Goal: Task Accomplishment & Management: Complete application form

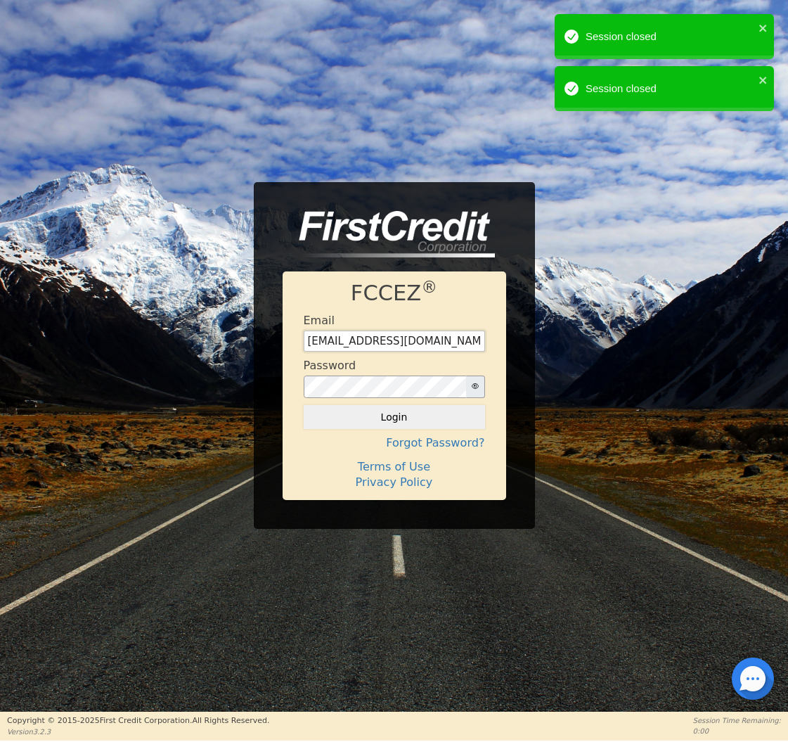
type input "[EMAIL_ADDRESS][DOMAIN_NAME]"
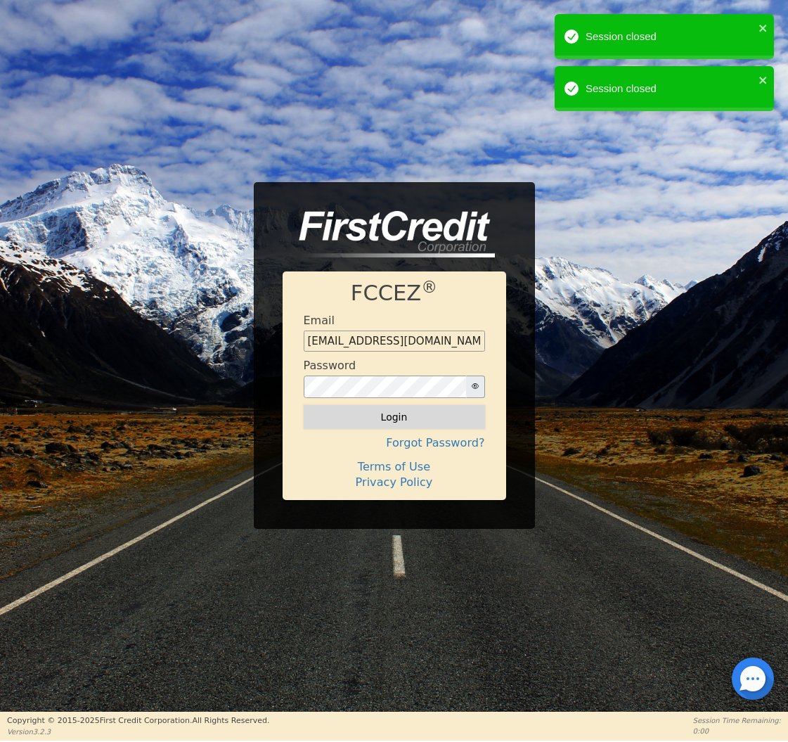
click at [388, 420] on button "Login" at bounding box center [394, 417] width 181 height 24
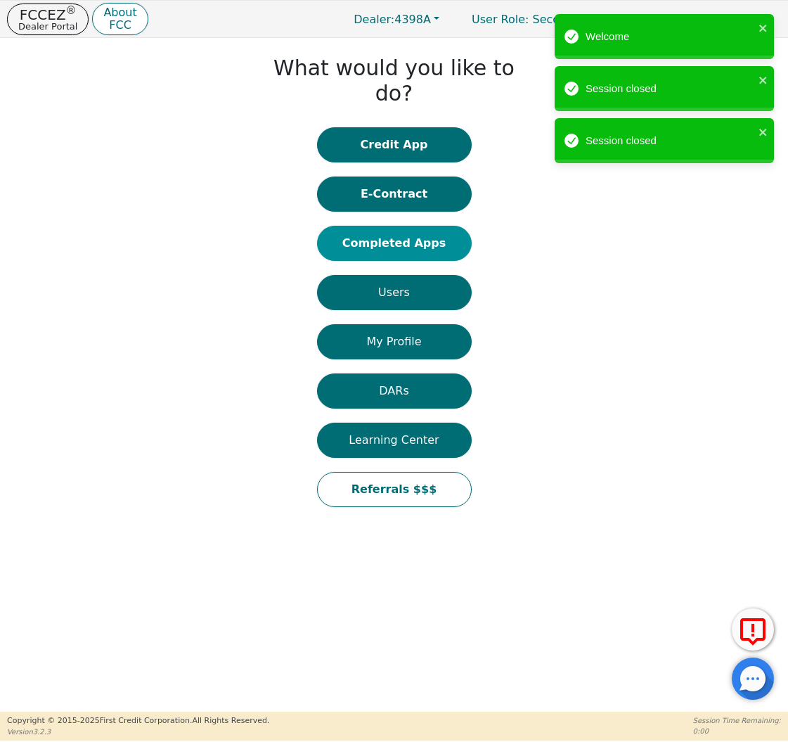
click at [405, 226] on button "Completed Apps" at bounding box center [394, 243] width 155 height 35
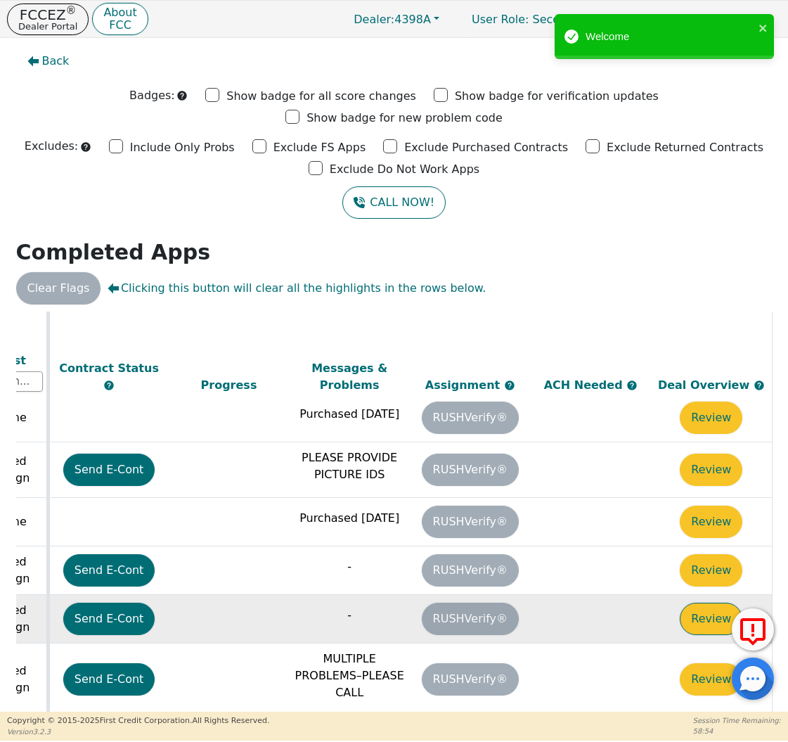
scroll to position [234, 785]
click at [711, 602] on button "Review" at bounding box center [711, 618] width 63 height 32
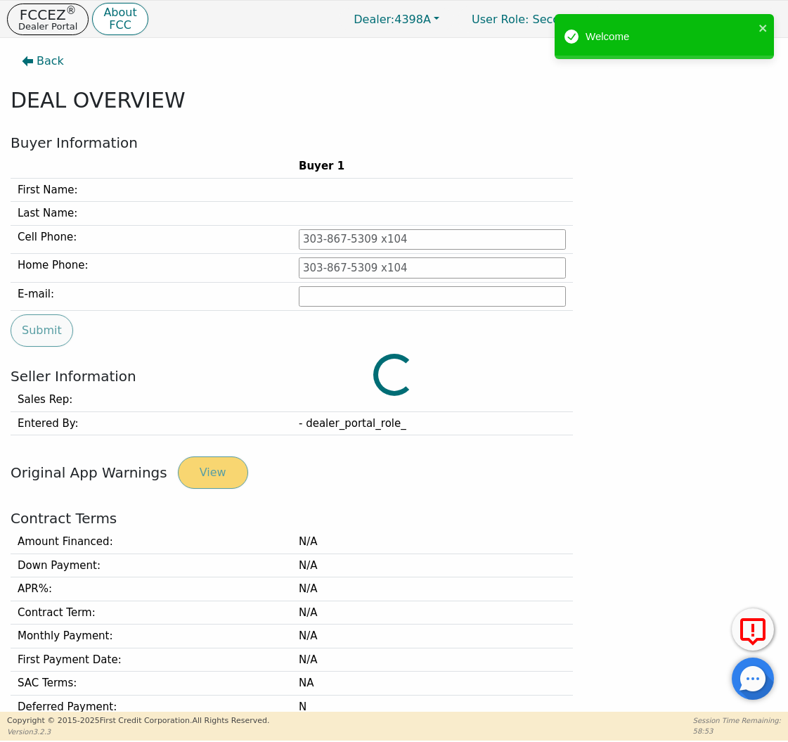
type input "[PHONE_NUMBER]"
type input "[PERSON_NAME][EMAIL_ADDRESS][PERSON_NAME][DOMAIN_NAME]"
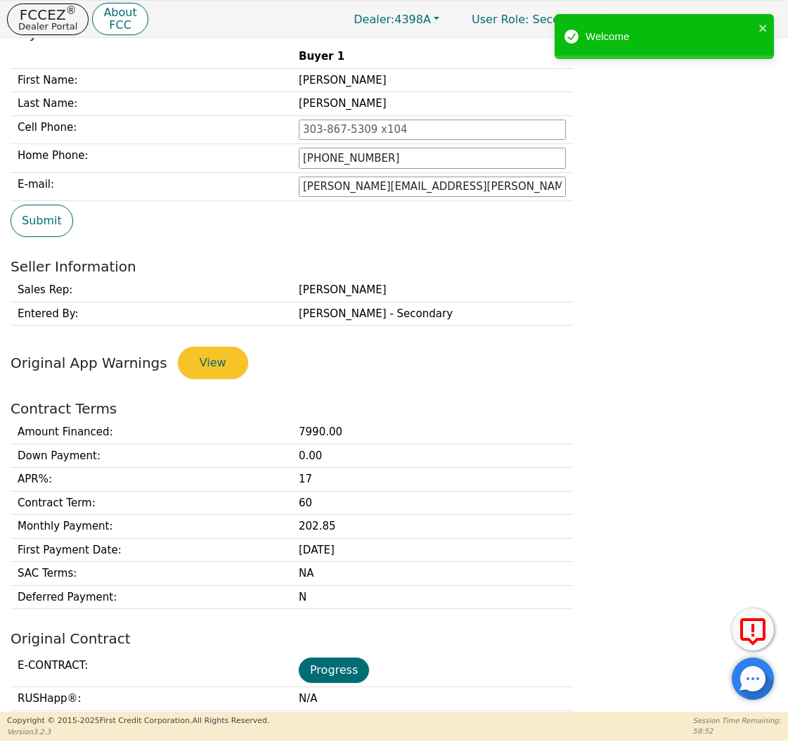
scroll to position [121, 0]
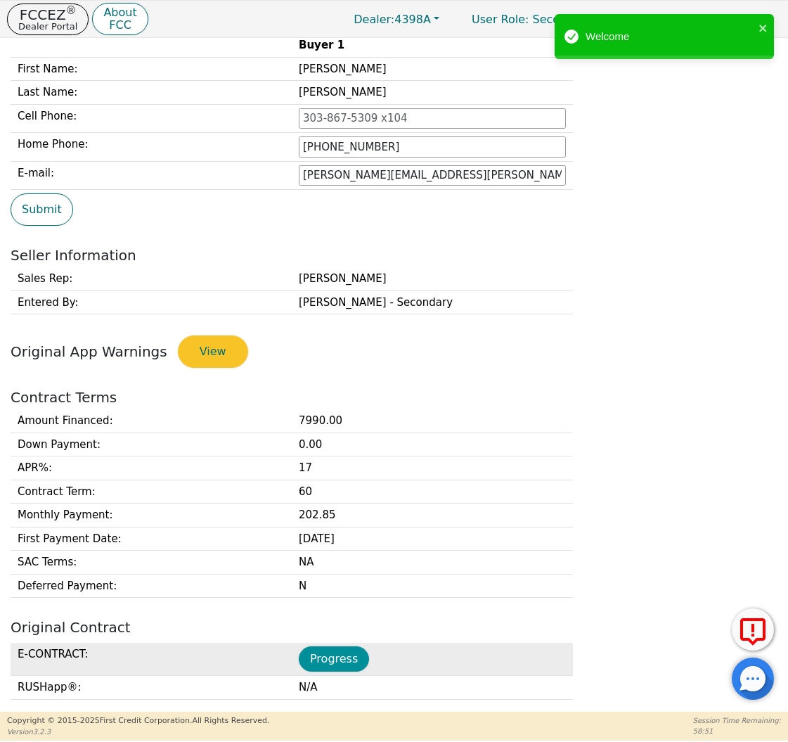
click at [332, 649] on button "Progress" at bounding box center [334, 658] width 70 height 25
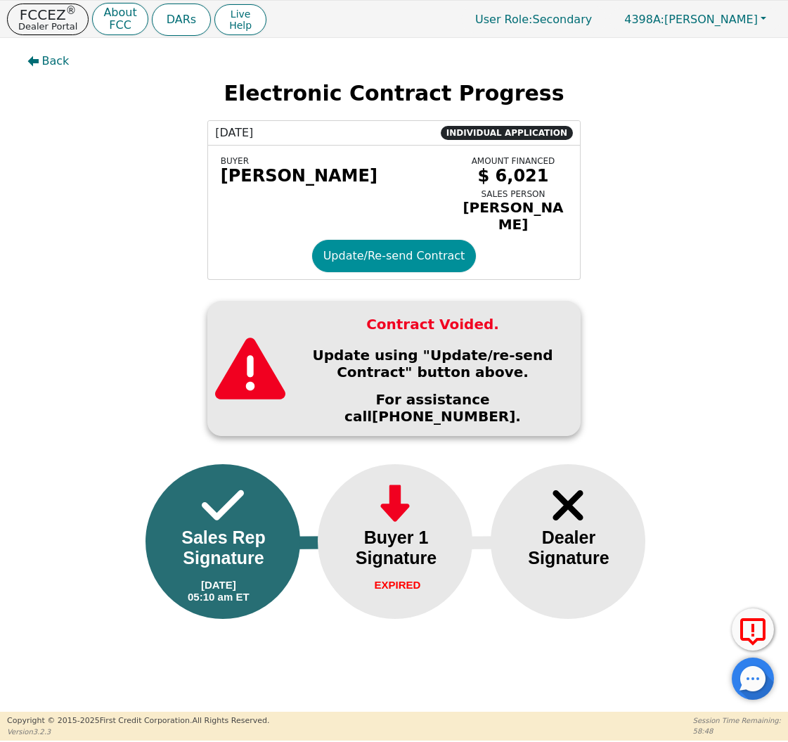
click at [380, 248] on button "Update/Re-send Contract" at bounding box center [394, 256] width 164 height 32
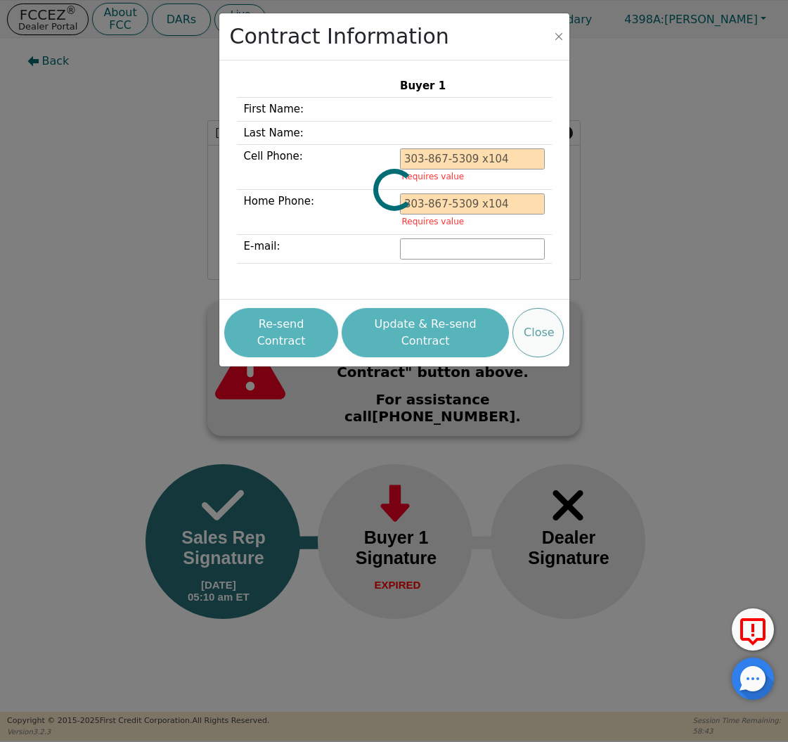
type input "[PHONE_NUMBER]"
type input "[PERSON_NAME][EMAIL_ADDRESS][PERSON_NAME][DOMAIN_NAME]"
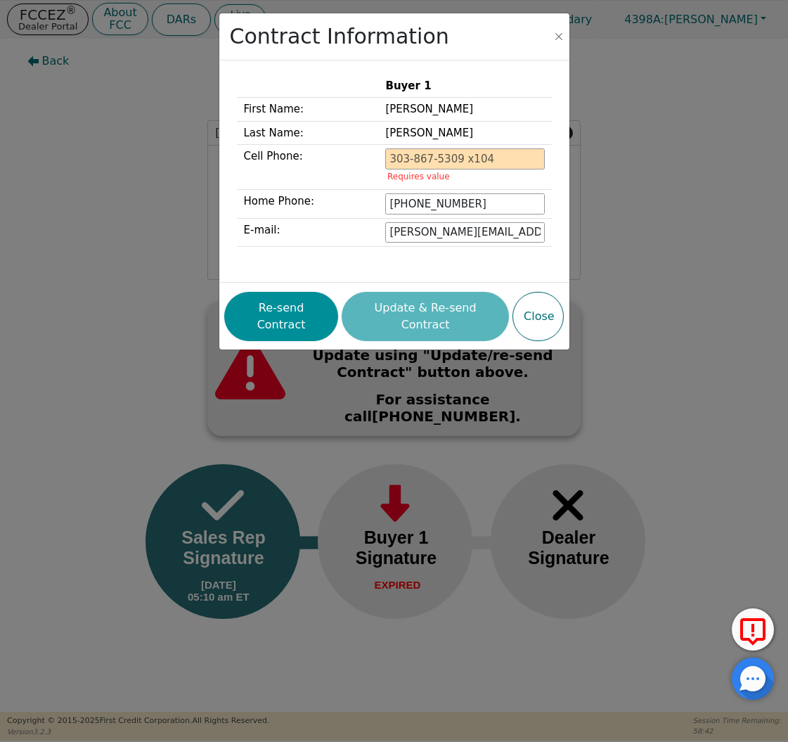
click at [287, 300] on button "Re-send Contract" at bounding box center [281, 316] width 114 height 49
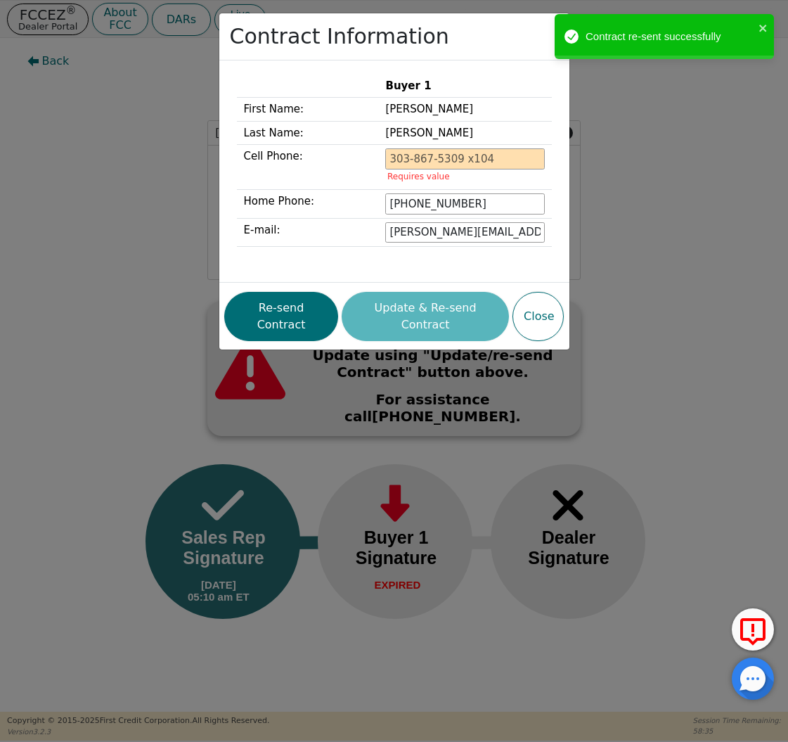
click at [143, 136] on div "Contract Information Buyer 1 First Name: [PERSON_NAME] Last Name: [PERSON_NAME]…" at bounding box center [394, 371] width 788 height 742
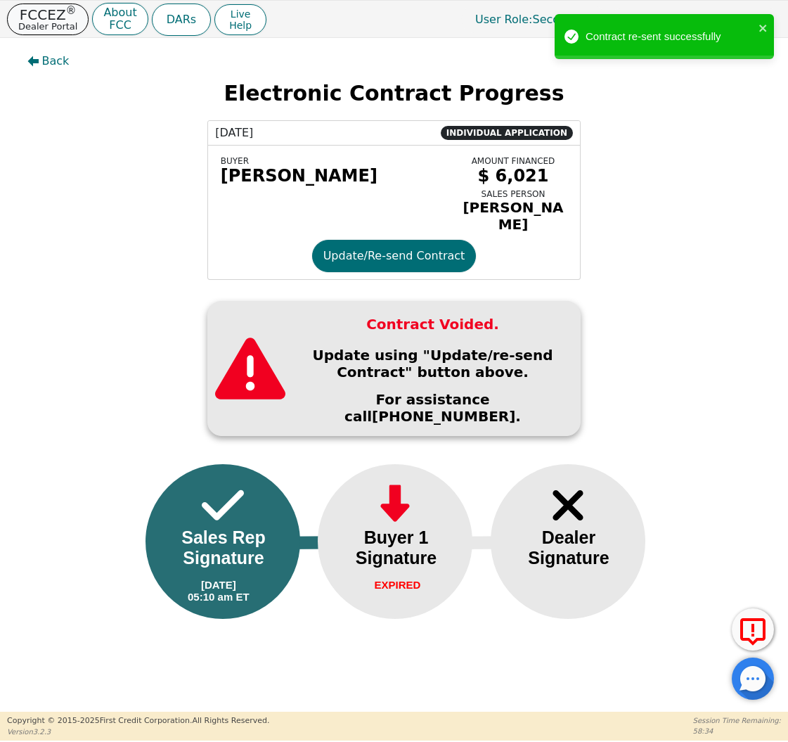
click at [41, 8] on p "FCCEZ ®" at bounding box center [47, 15] width 59 height 14
